Goal: Information Seeking & Learning: Learn about a topic

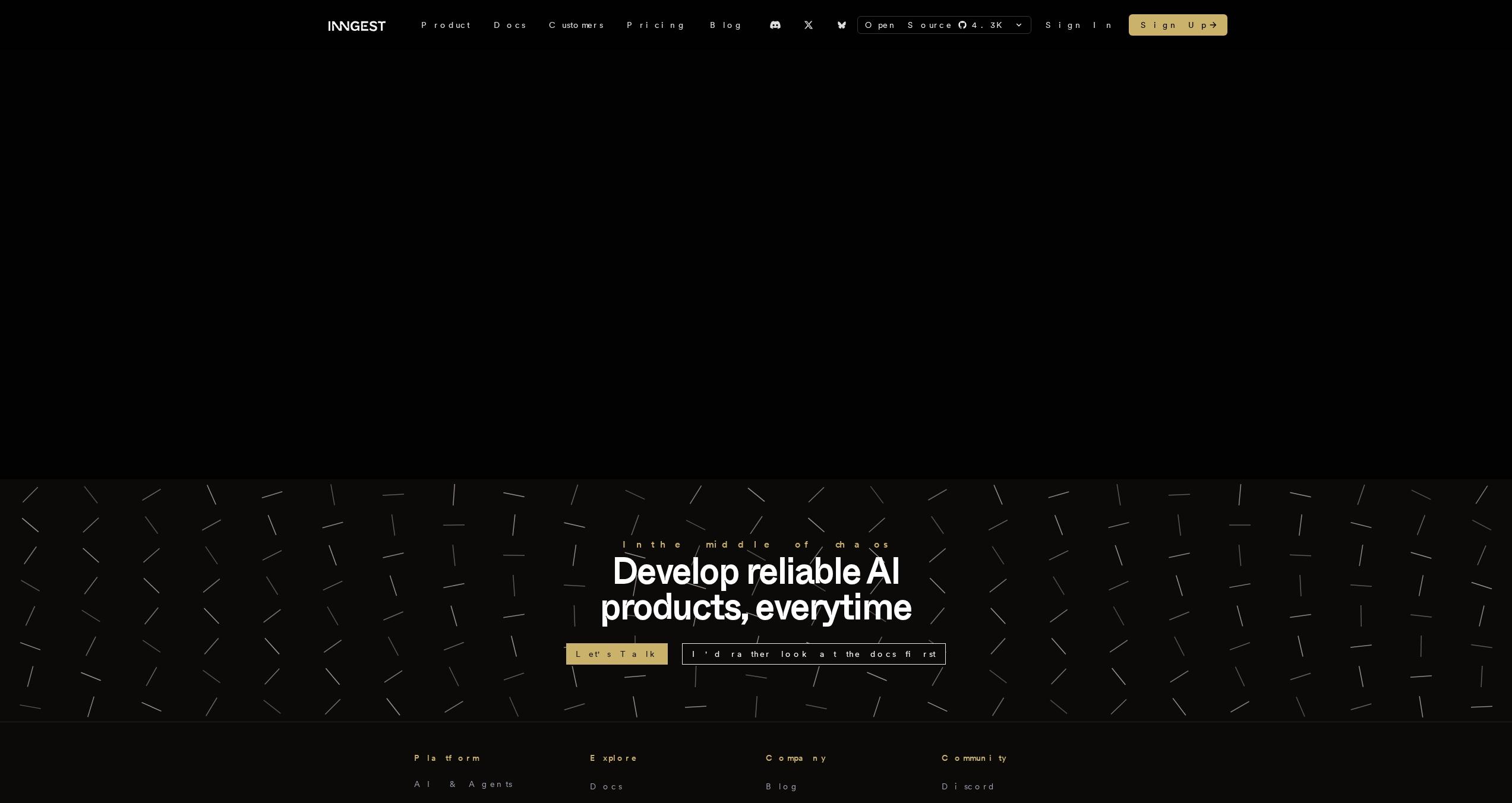
scroll to position [744, 0]
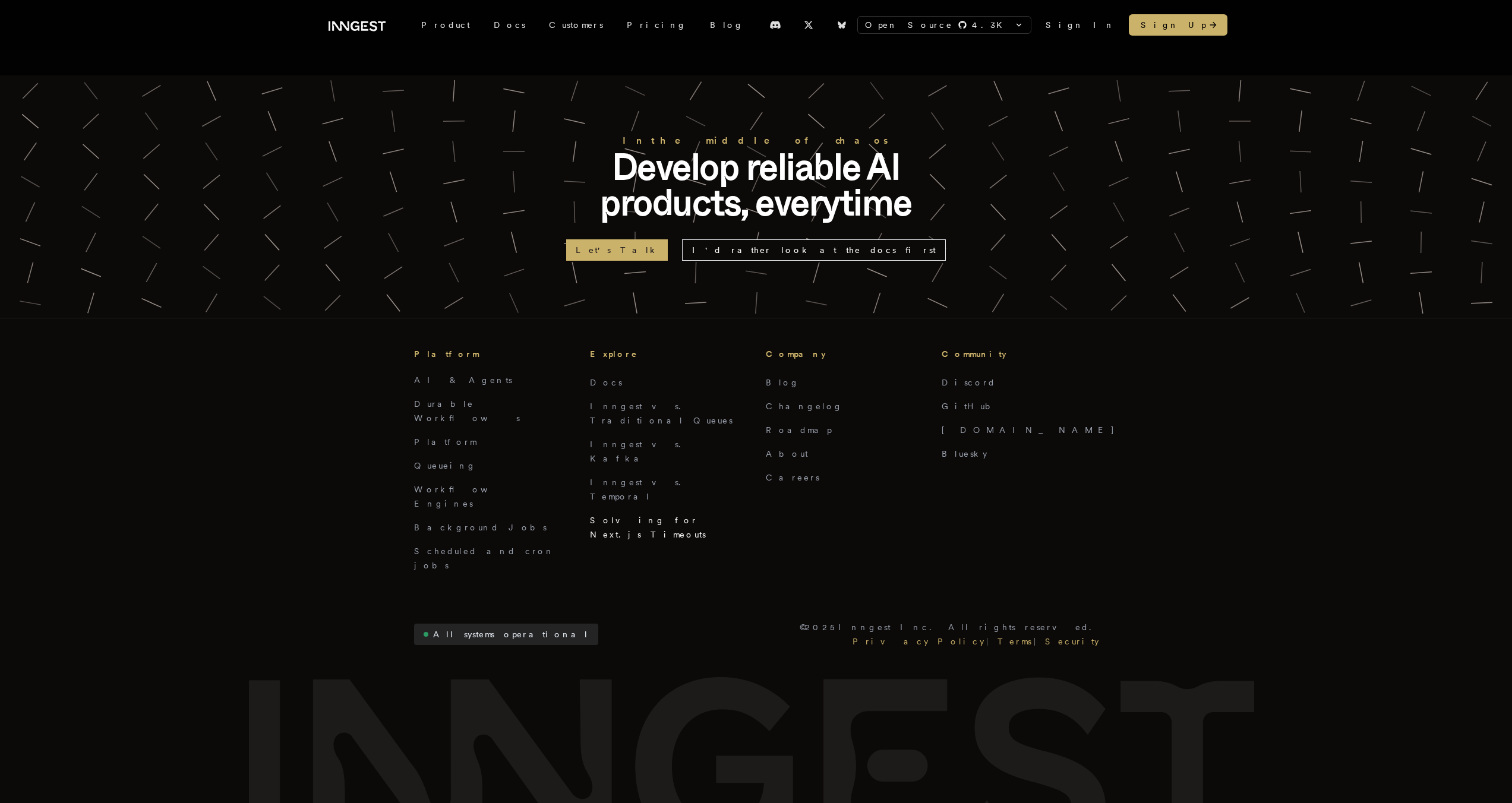
click at [638, 516] on link "Solving for Next.js Timeouts" at bounding box center [648, 527] width 116 height 24
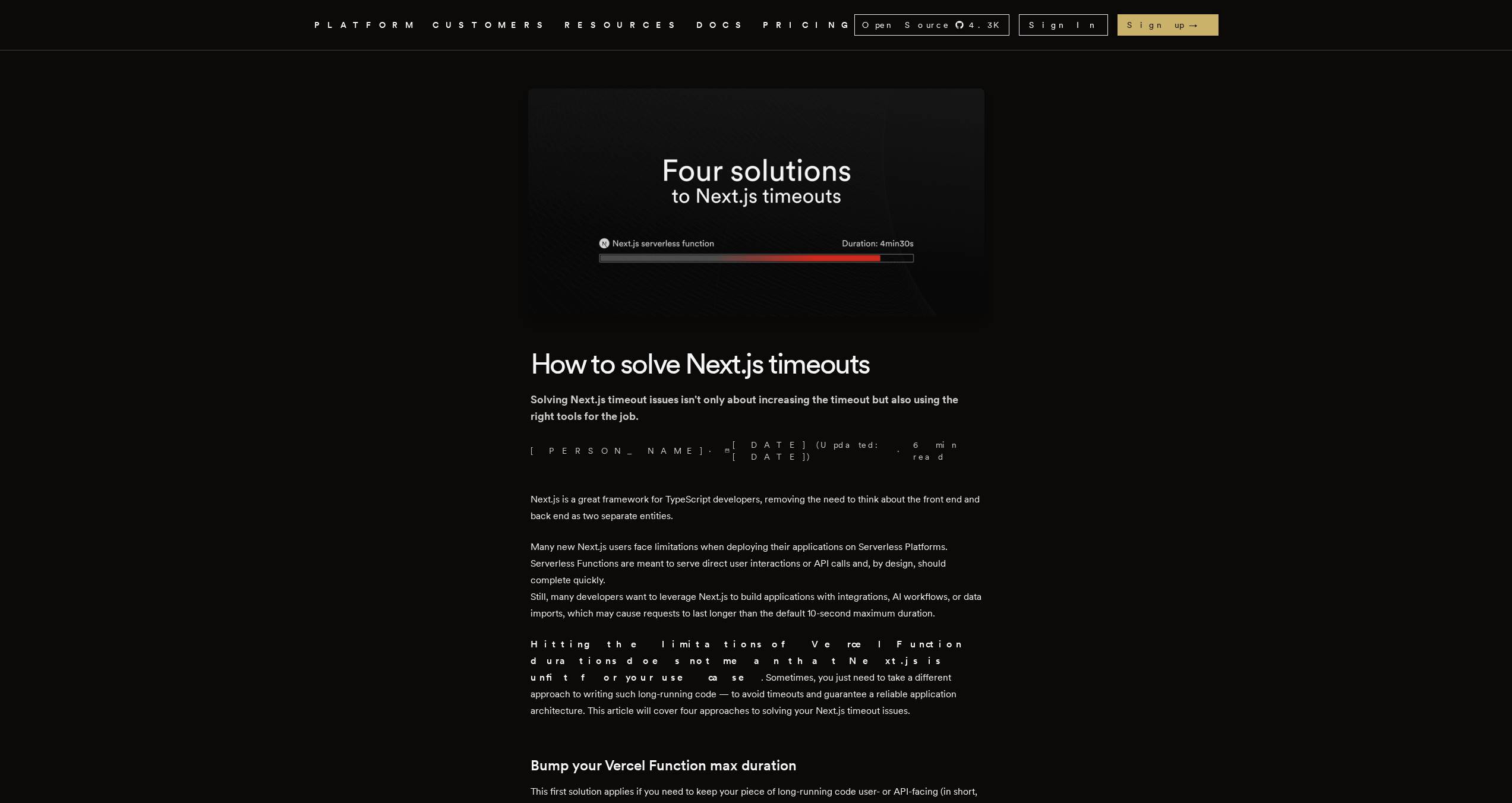
click at [795, 393] on p "Solving Next.js timeout issues isn't only about increasing the timeout but also…" at bounding box center [756, 408] width 452 height 33
click at [763, 402] on p "Solving Next.js timeout issues isn't only about increasing the timeout but also…" at bounding box center [756, 408] width 452 height 33
drag, startPoint x: 763, startPoint y: 402, endPoint x: 886, endPoint y: 403, distance: 123.0
click at [886, 403] on p "Solving Next.js timeout issues isn't only about increasing the timeout but also…" at bounding box center [756, 408] width 452 height 33
click at [887, 403] on p "Solving Next.js timeout issues isn't only about increasing the timeout but also…" at bounding box center [756, 408] width 452 height 33
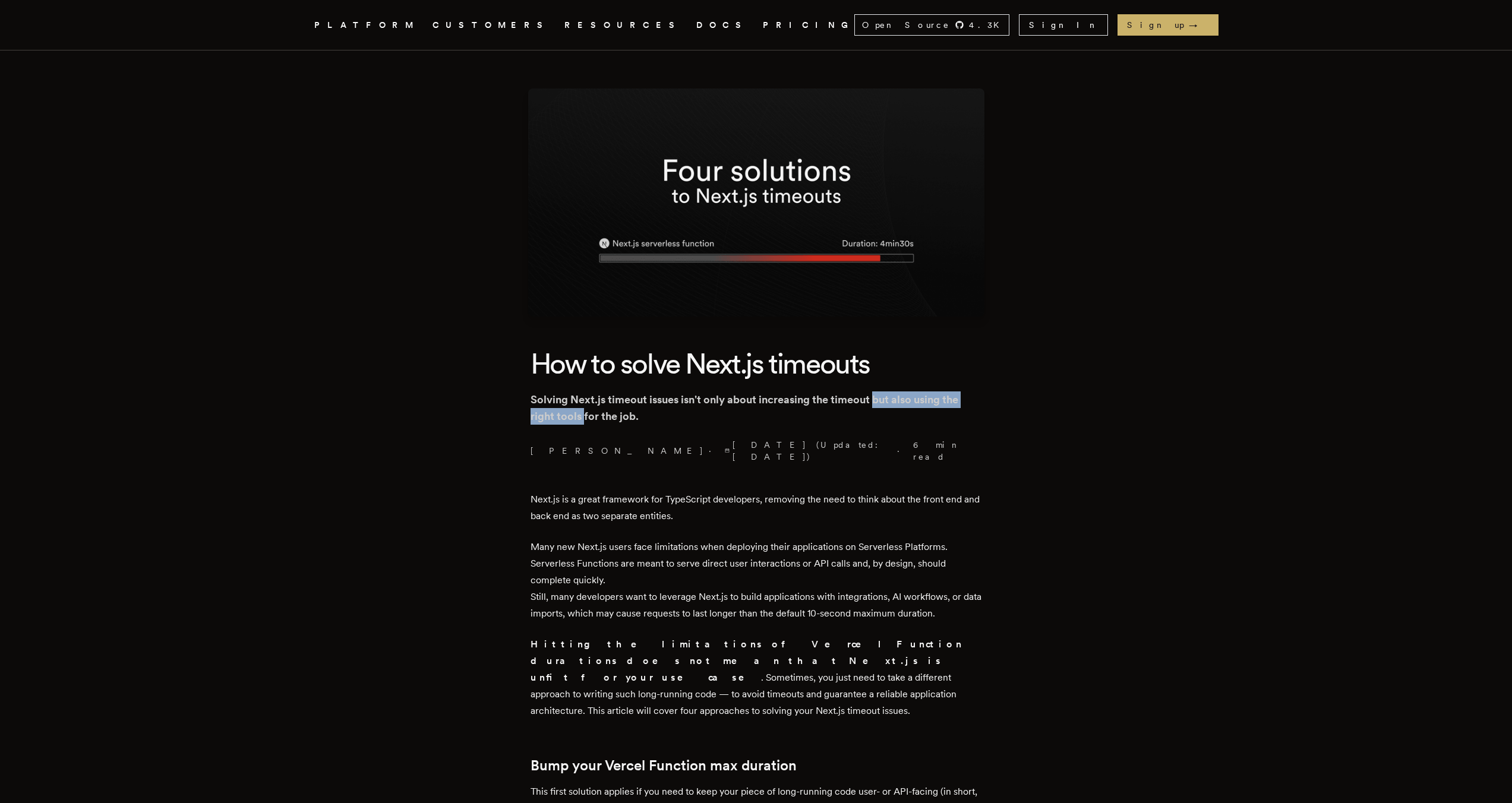
drag, startPoint x: 887, startPoint y: 403, endPoint x: 585, endPoint y: 413, distance: 302.2
click at [585, 413] on p "Solving Next.js timeout issues isn't only about increasing the timeout but also…" at bounding box center [756, 408] width 452 height 33
click at [603, 412] on p "Solving Next.js timeout issues isn't only about increasing the timeout but also…" at bounding box center [756, 408] width 452 height 33
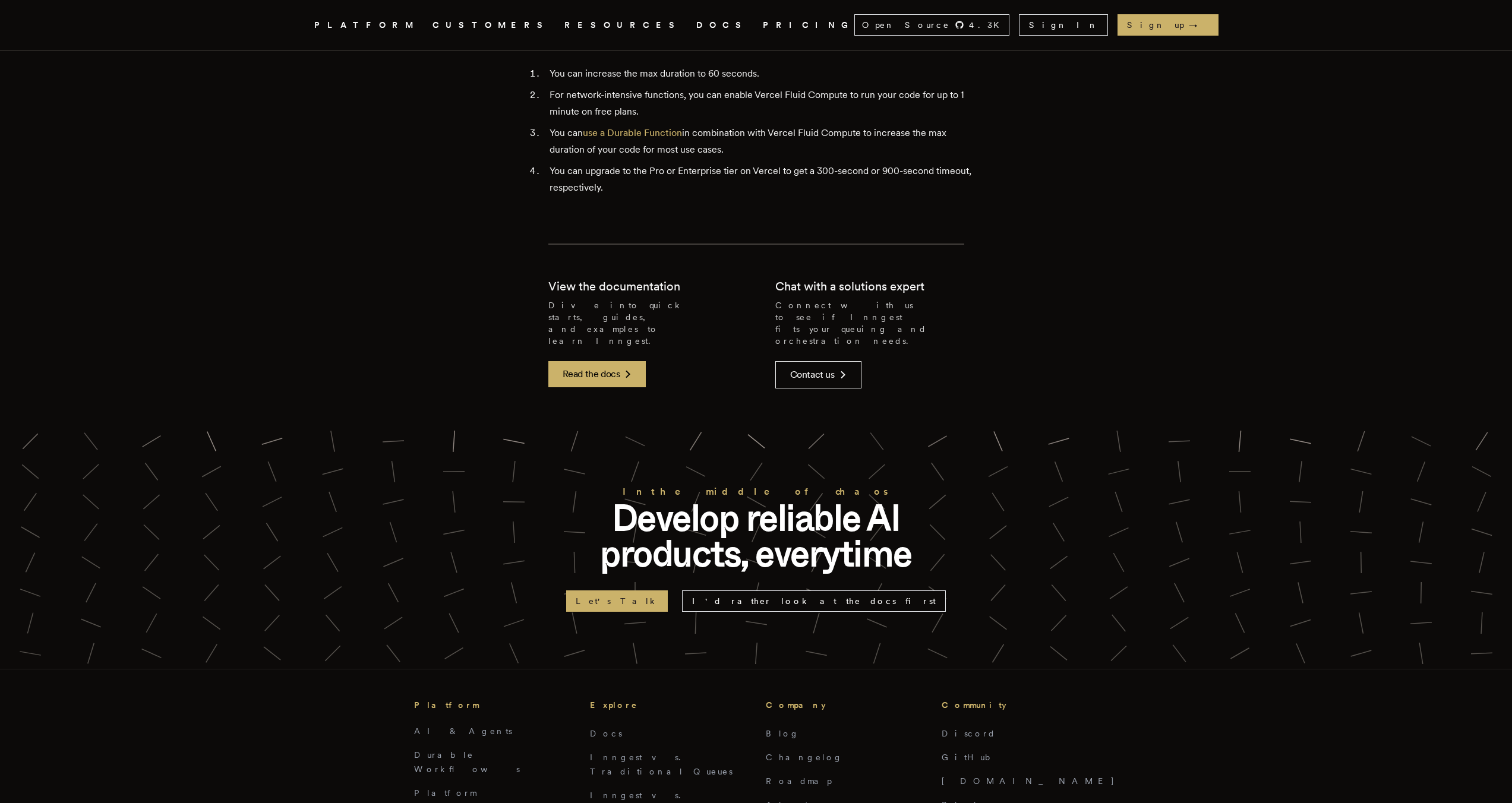
scroll to position [3289, 0]
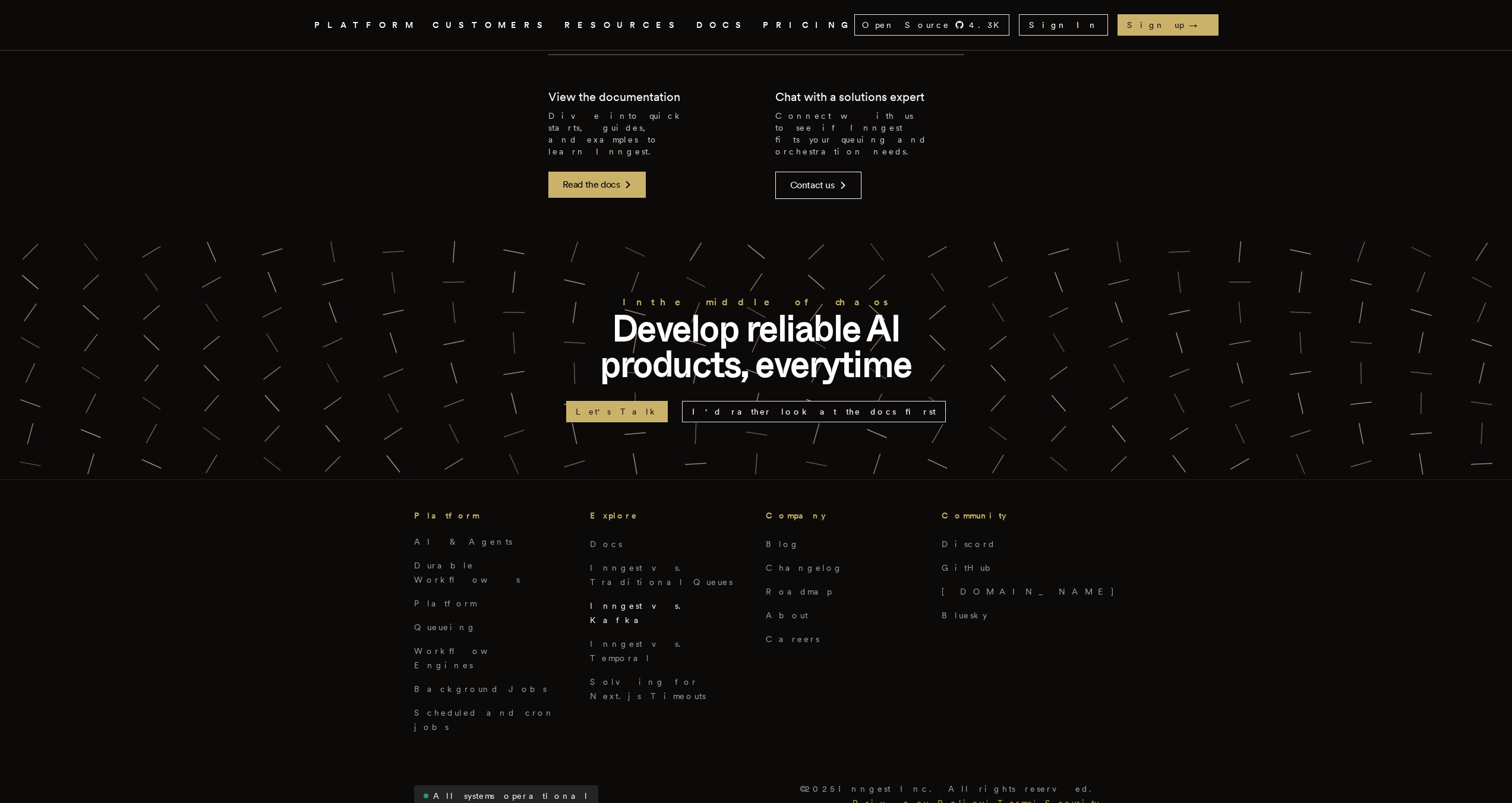
click at [625, 601] on link "Inngest vs. Kafka" at bounding box center [639, 613] width 98 height 24
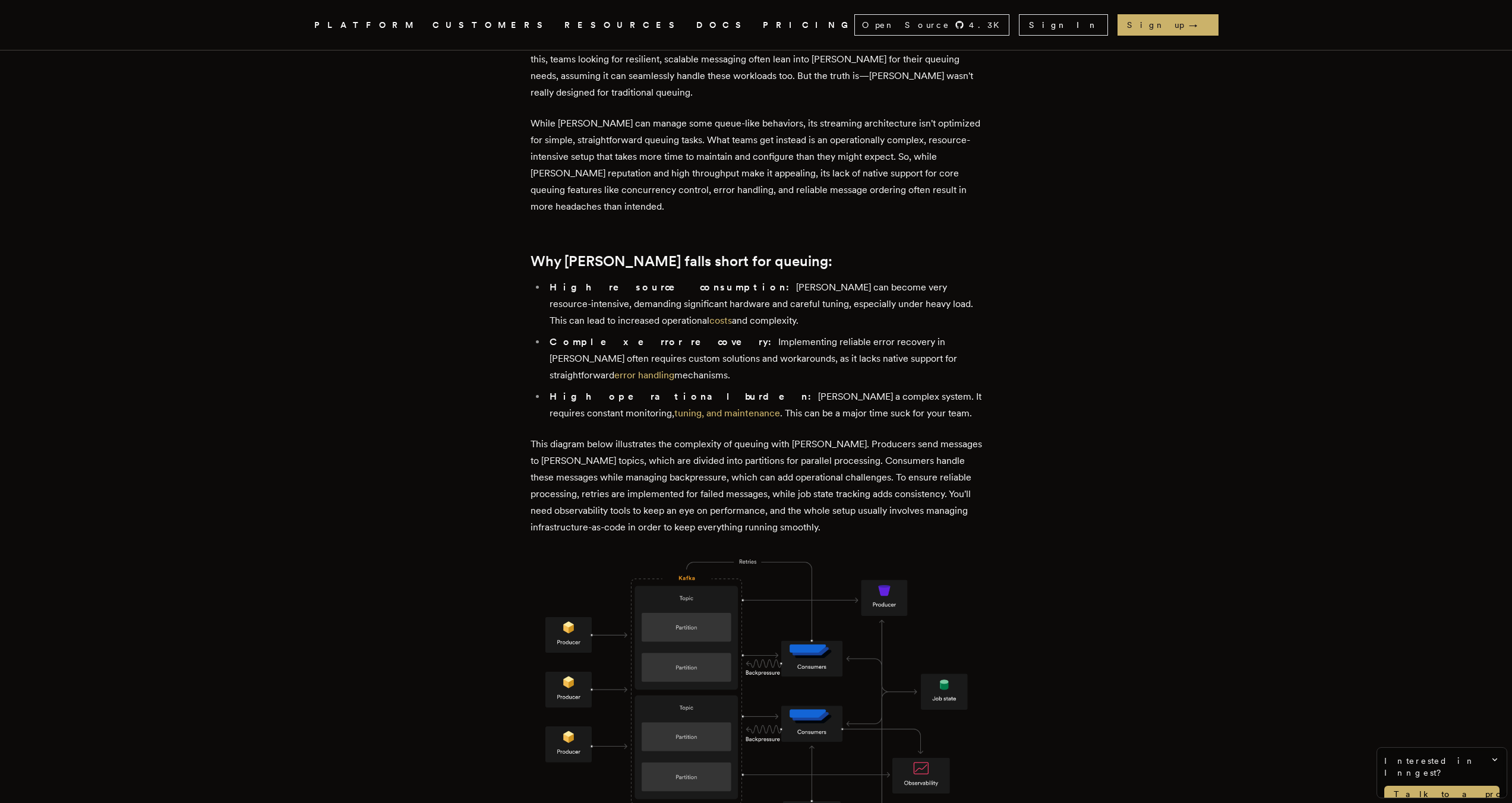
scroll to position [2786, 0]
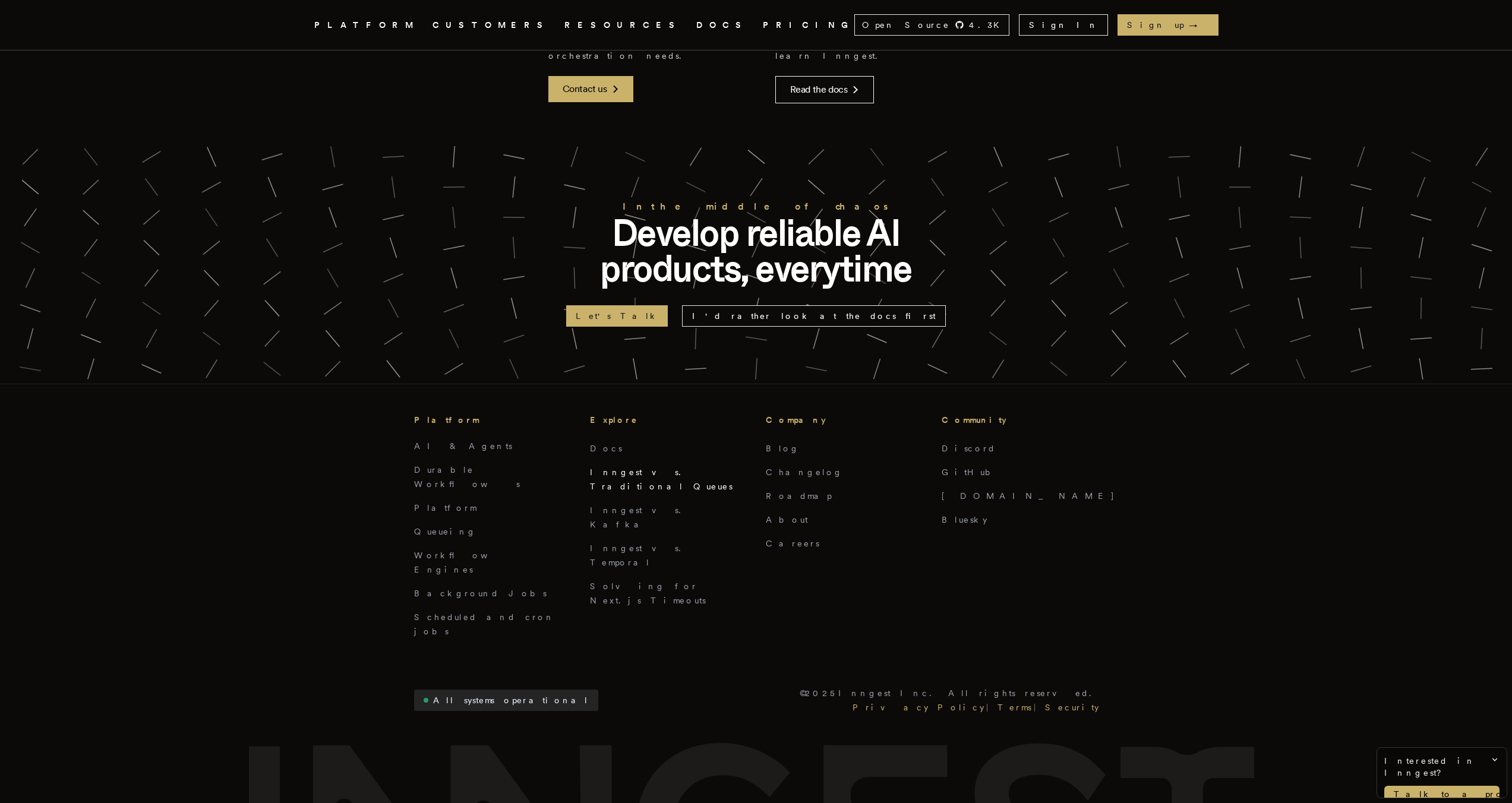
click at [648, 467] on link "Inngest vs. Traditional Queues" at bounding box center [661, 479] width 142 height 24
